Goal: Task Accomplishment & Management: Manage account settings

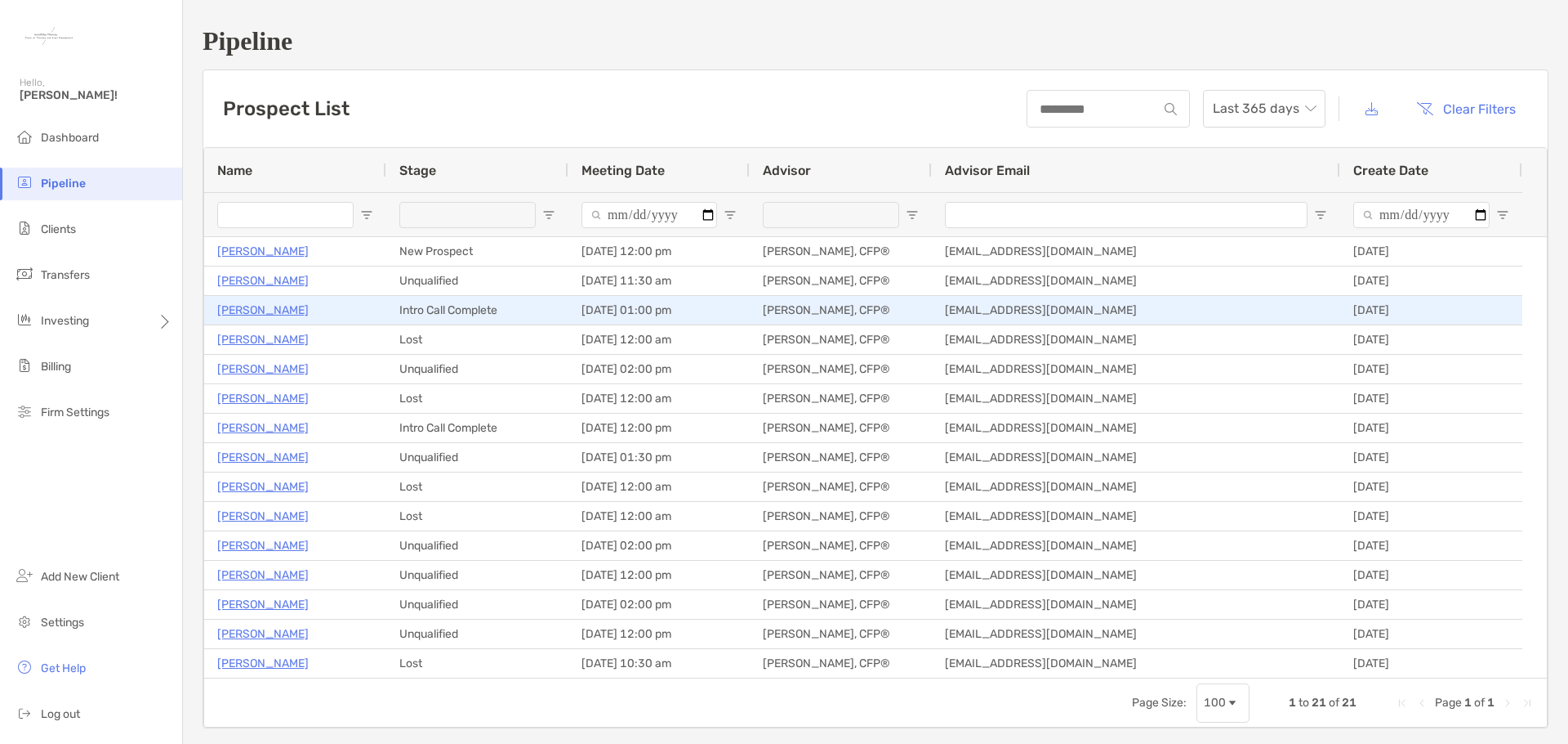
click at [273, 311] on p "[PERSON_NAME]" at bounding box center [263, 310] width 92 height 20
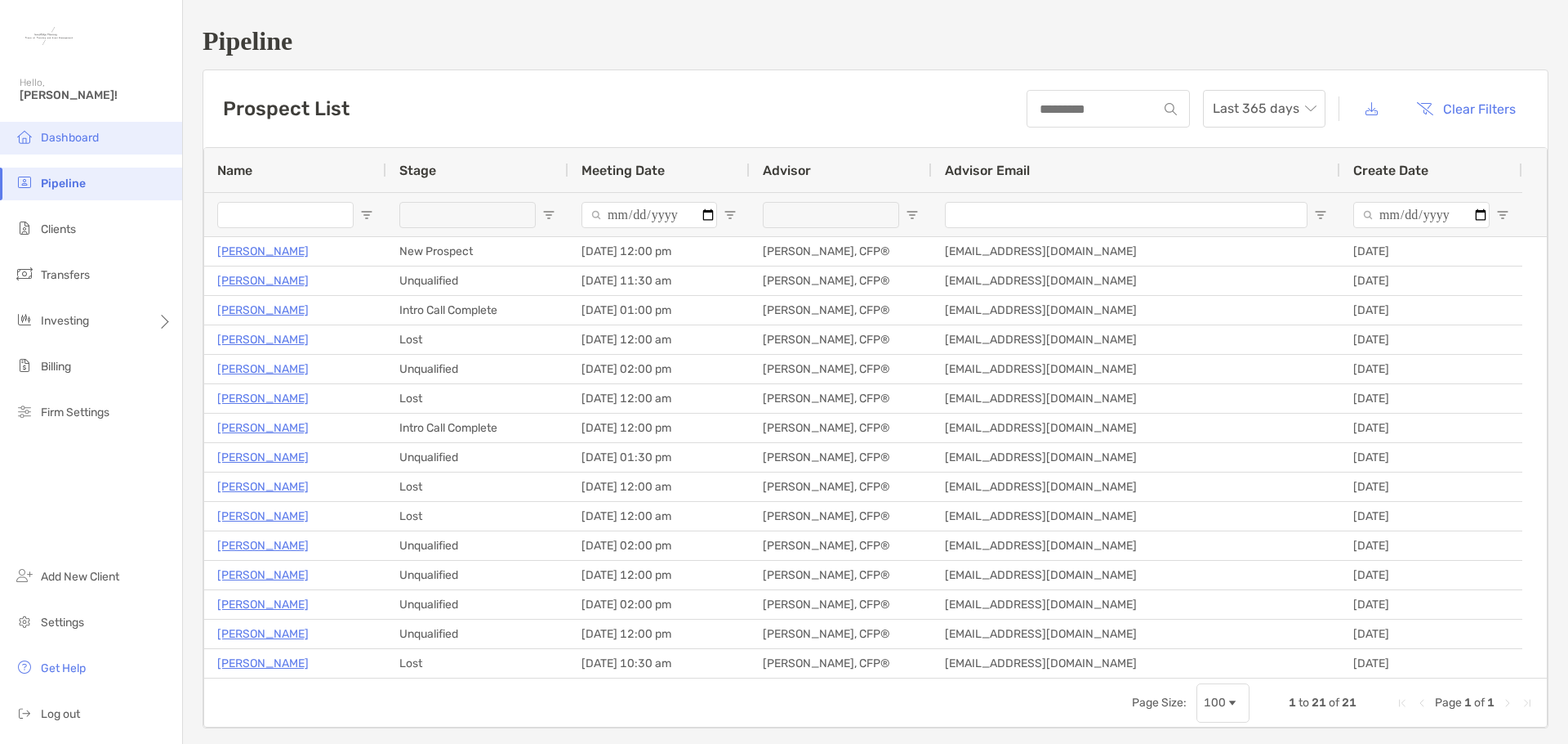
click at [79, 144] on span "Dashboard" at bounding box center [70, 138] width 58 height 14
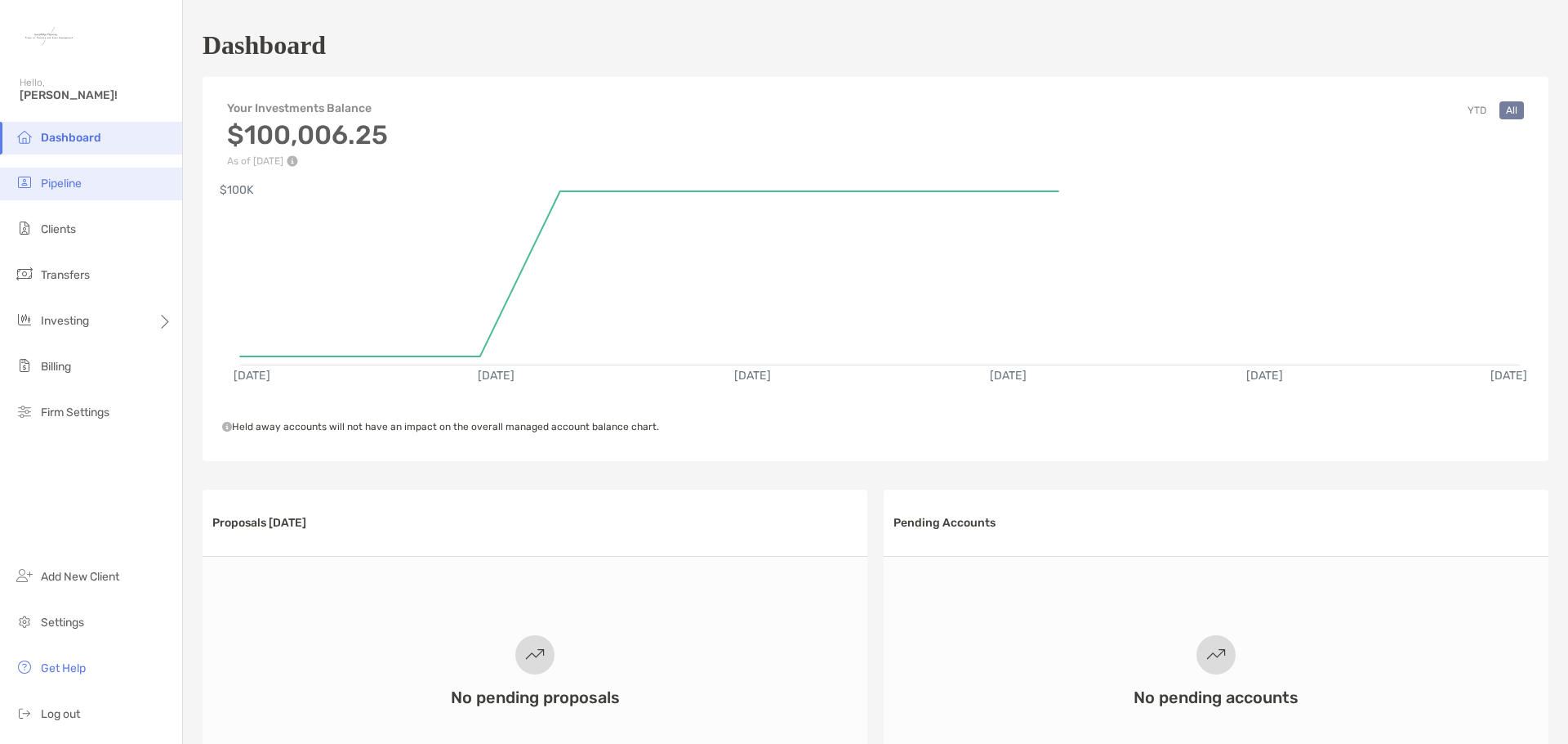
click at [70, 185] on span "Pipeline" at bounding box center [61, 183] width 41 height 14
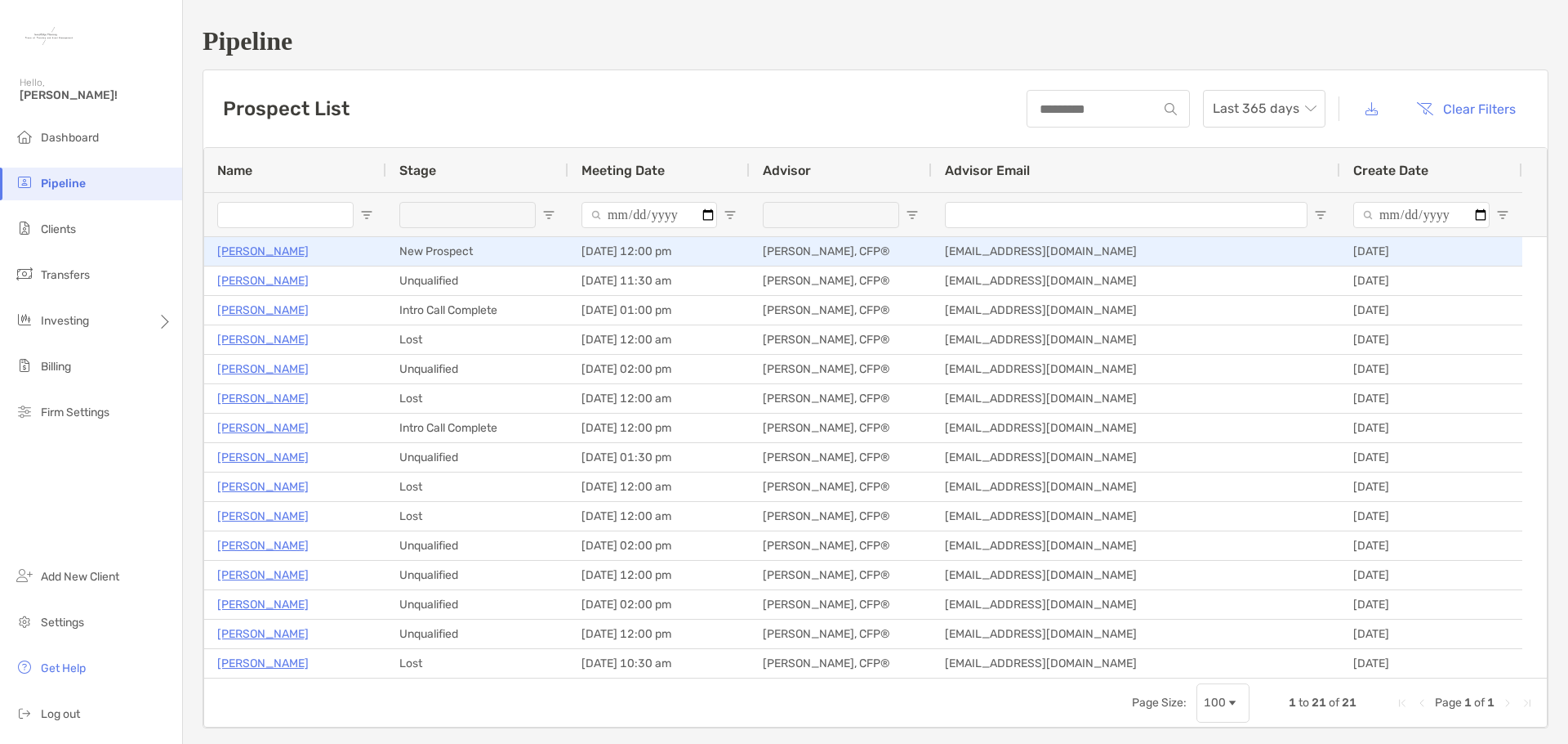
click at [252, 251] on p "Christine Wirth" at bounding box center [263, 251] width 92 height 20
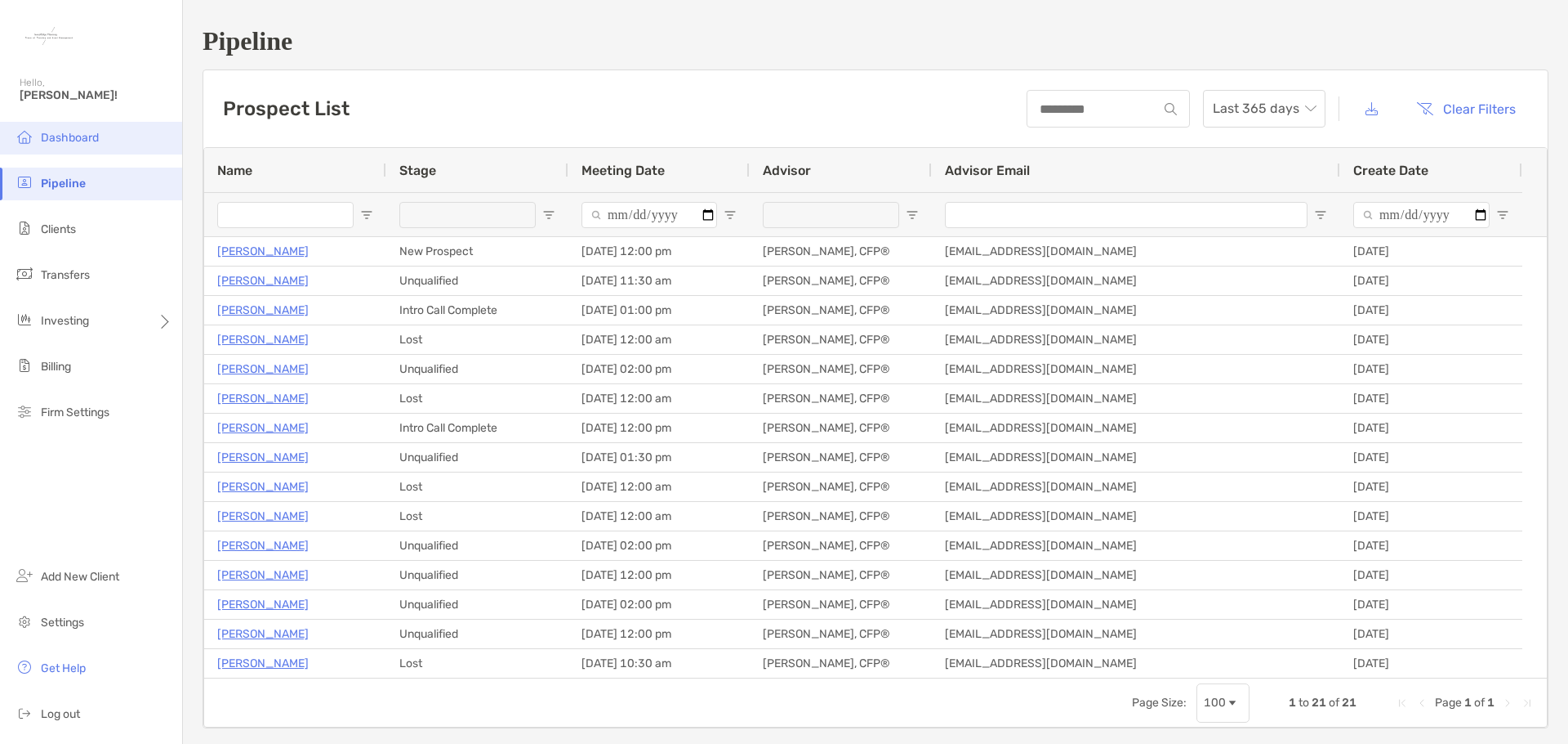
click at [60, 138] on span "Dashboard" at bounding box center [70, 138] width 58 height 14
